Goal: Find specific page/section: Find specific page/section

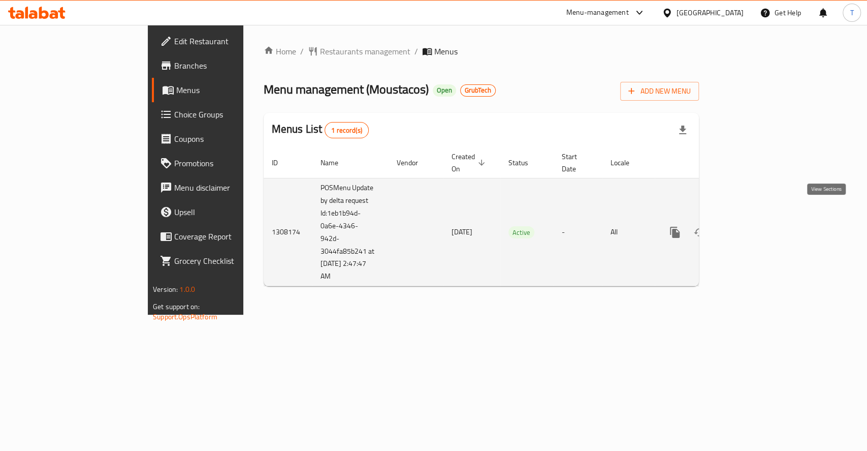
click at [755, 226] on icon "enhanced table" at bounding box center [748, 232] width 12 height 12
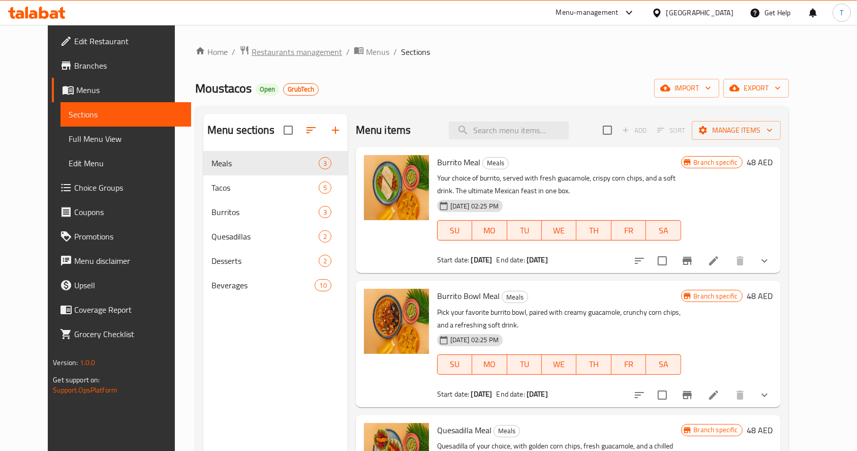
click at [252, 54] on span "Restaurants management" at bounding box center [297, 52] width 90 height 12
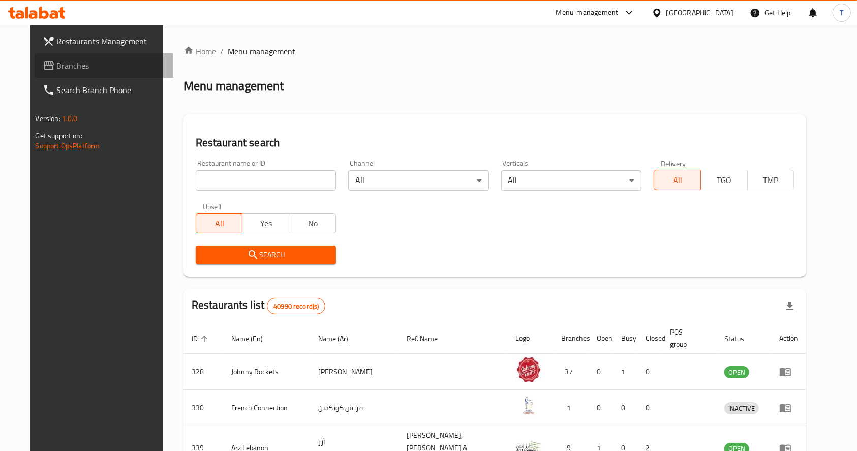
click at [57, 70] on span "Branches" at bounding box center [111, 65] width 109 height 12
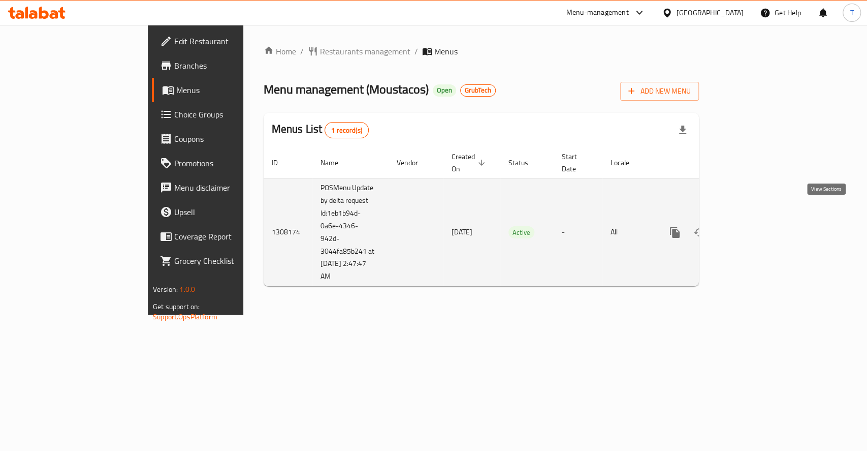
click at [755, 226] on icon "enhanced table" at bounding box center [748, 232] width 12 height 12
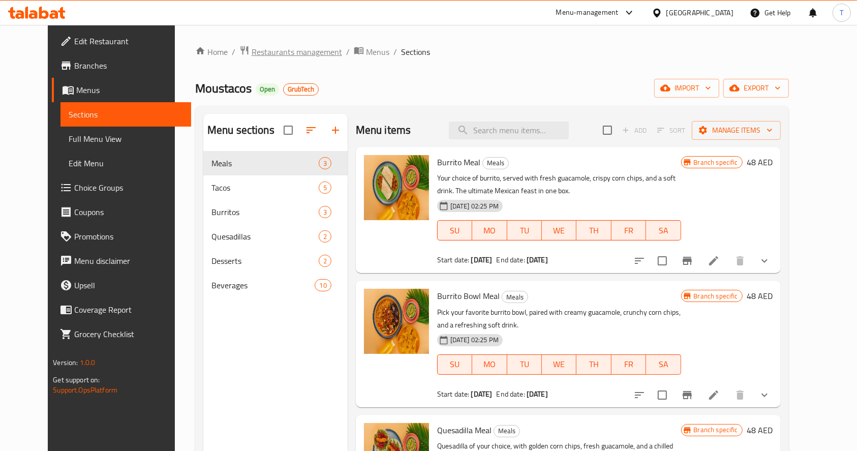
click at [252, 52] on span "Restaurants management" at bounding box center [297, 52] width 90 height 12
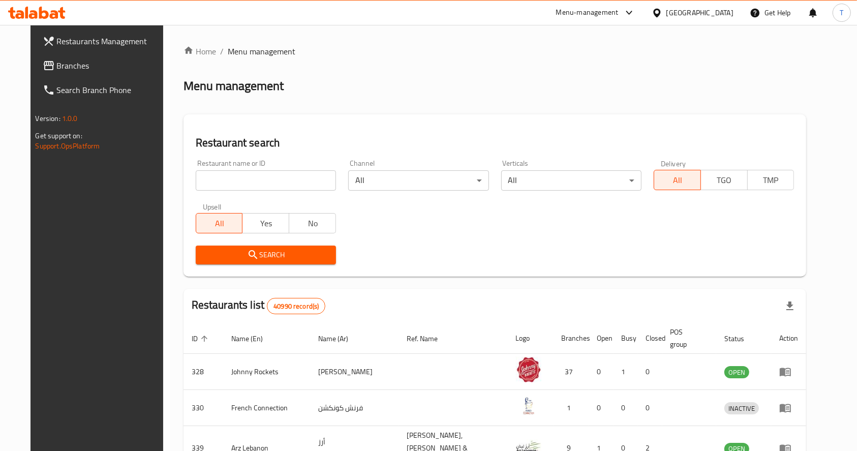
click at [57, 62] on span "Branches" at bounding box center [111, 65] width 109 height 12
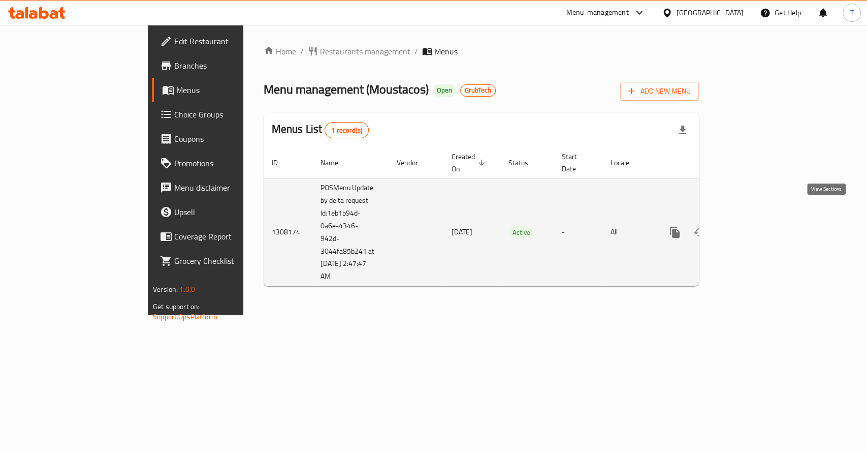
click at [755, 226] on icon "enhanced table" at bounding box center [748, 232] width 12 height 12
